Goal: Check status: Check status

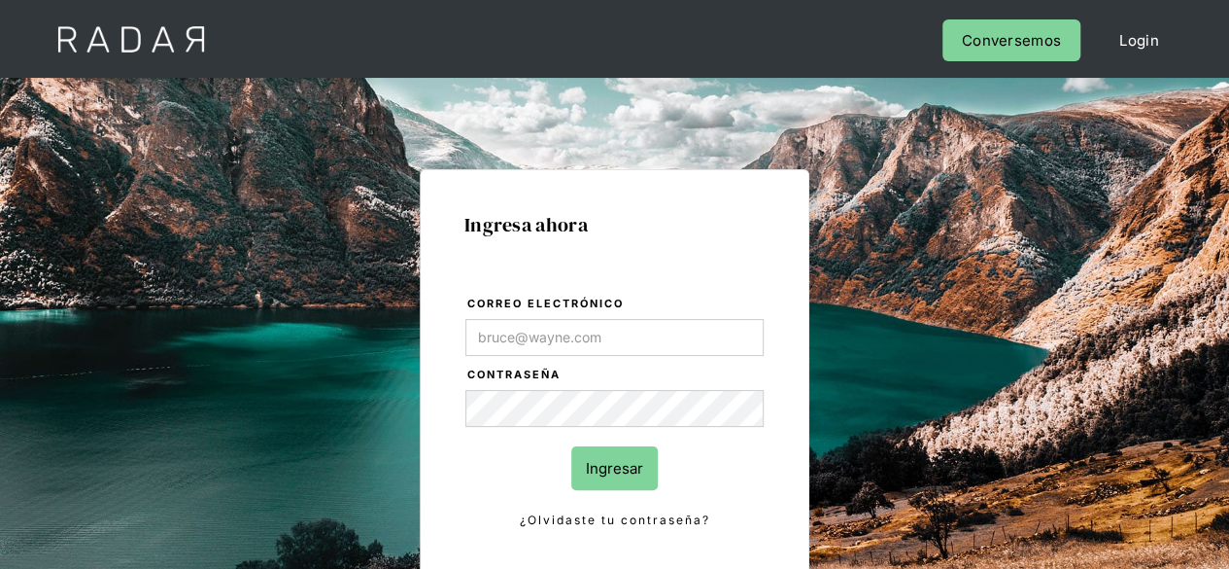
type input "[PERSON_NAME][EMAIL_ADDRESS][PERSON_NAME][DOMAIN_NAME]"
click at [617, 464] on input "Ingresar" at bounding box center [614, 468] width 87 height 44
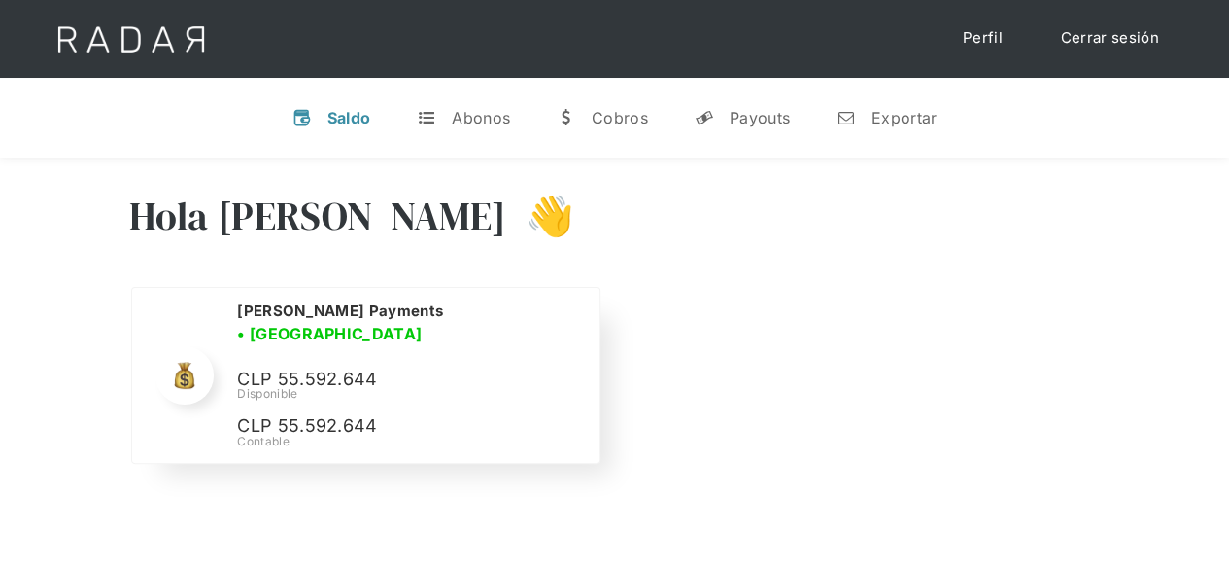
click at [293, 367] on p "CLP 55.592.644" at bounding box center [383, 379] width 292 height 28
copy p "55.592.644"
